Goal: Task Accomplishment & Management: Use online tool/utility

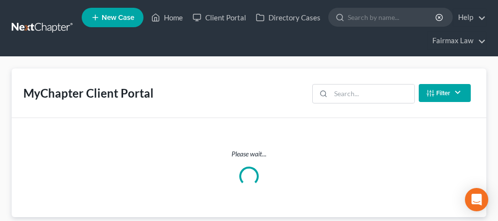
scroll to position [4, 0]
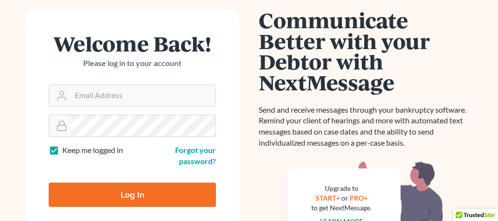
scroll to position [95, 0]
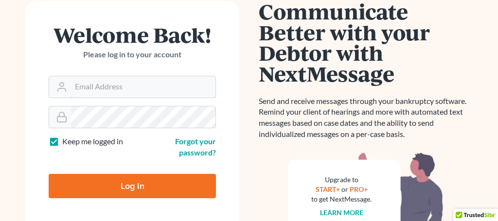
type input "[PERSON_NAME][EMAIL_ADDRESS][DOMAIN_NAME]"
click at [152, 183] on input "Log In" at bounding box center [132, 186] width 167 height 24
type input "Thinking..."
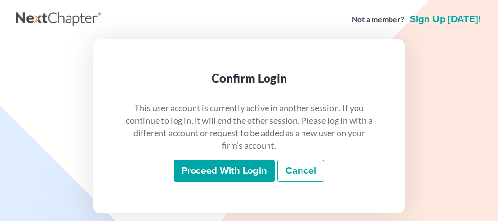
click at [246, 174] on input "Proceed with login" at bounding box center [224, 171] width 101 height 22
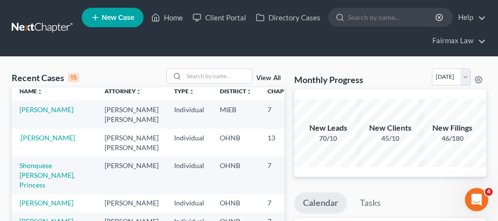
scroll to position [9, 0]
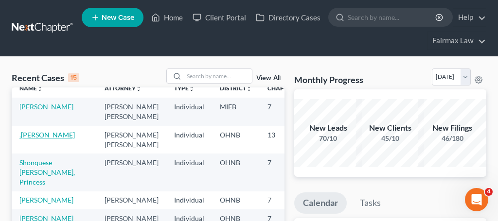
click at [44, 135] on link ".Thomas, Lawrence" at bounding box center [46, 135] width 55 height 8
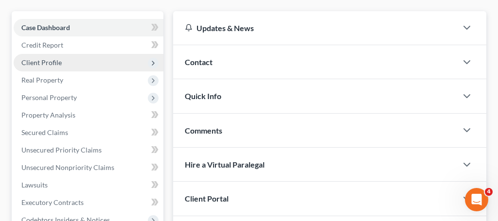
scroll to position [100, 0]
